Goal: Task Accomplishment & Management: Manage account settings

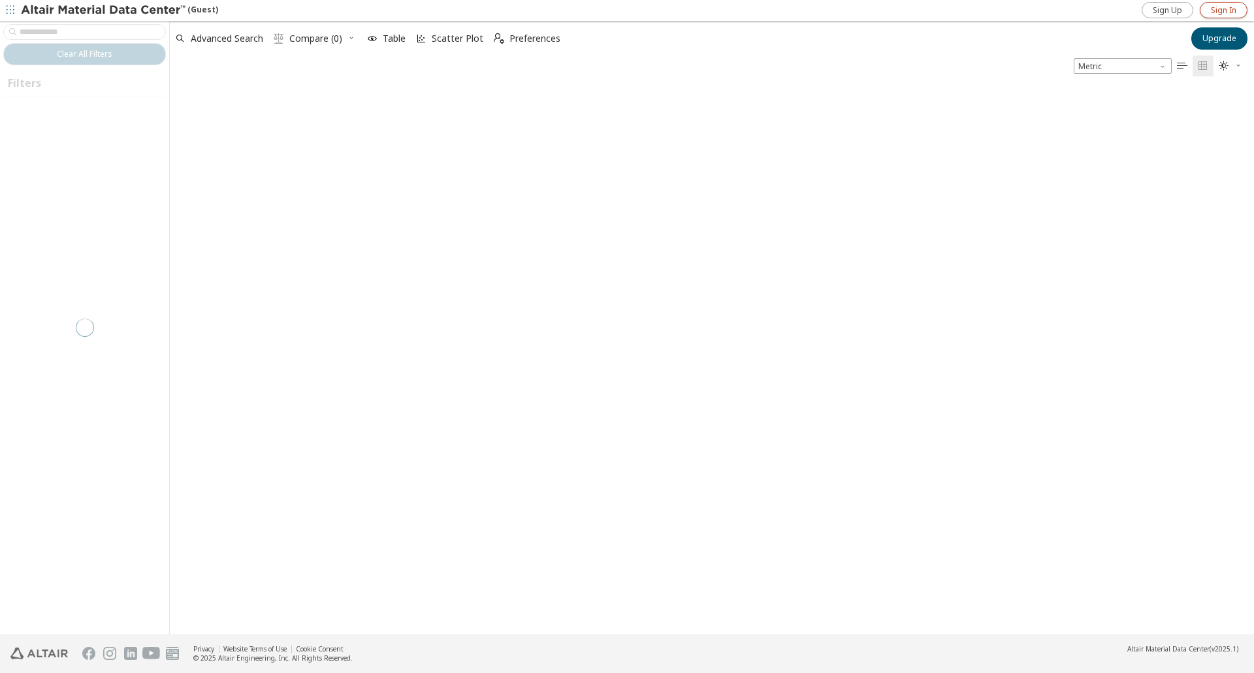
click at [1232, 10] on span "Sign In" at bounding box center [1223, 10] width 25 height 10
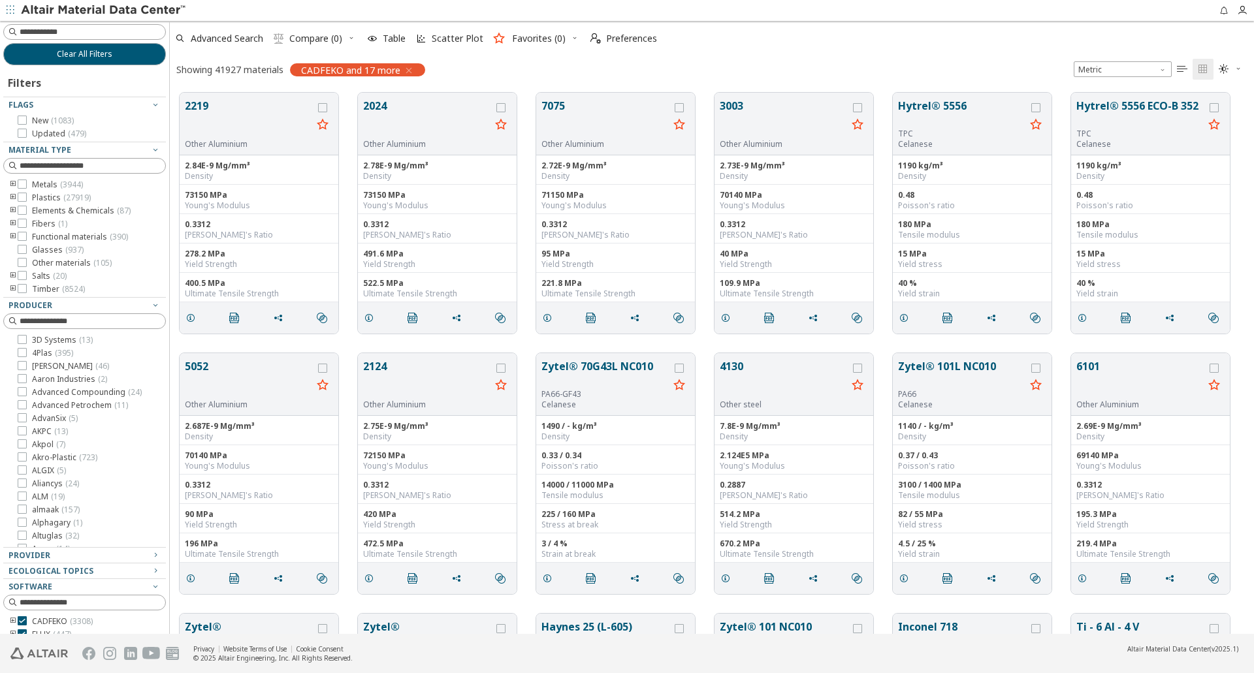
scroll to position [541, 1074]
click at [1244, 10] on icon "button" at bounding box center [1242, 10] width 10 height 10
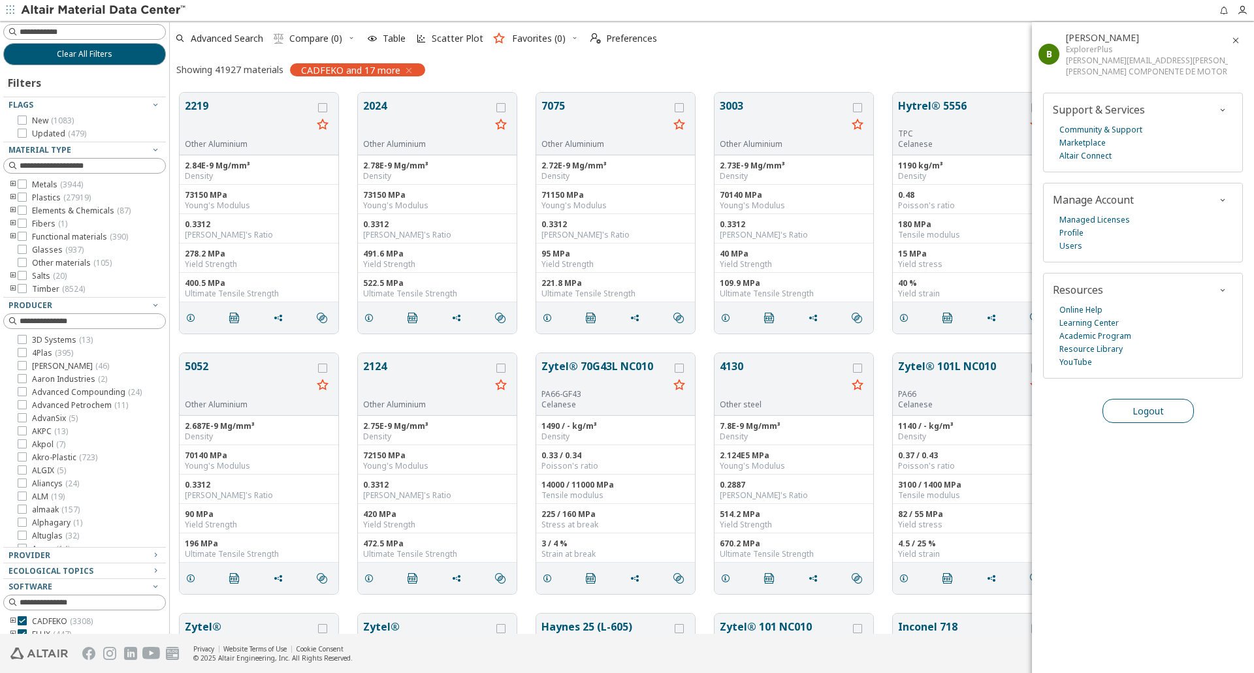
click at [1159, 417] on button "Logout" at bounding box center [1148, 411] width 91 height 24
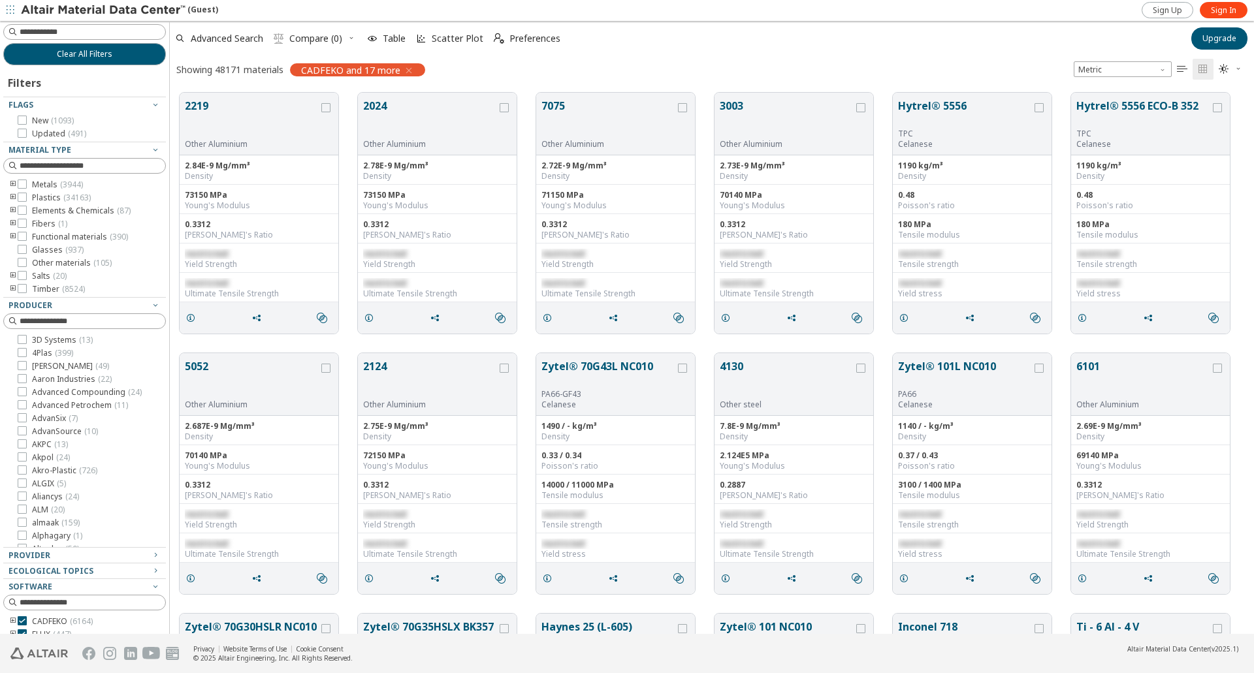
scroll to position [10, 10]
